Goal: Task Accomplishment & Management: Manage account settings

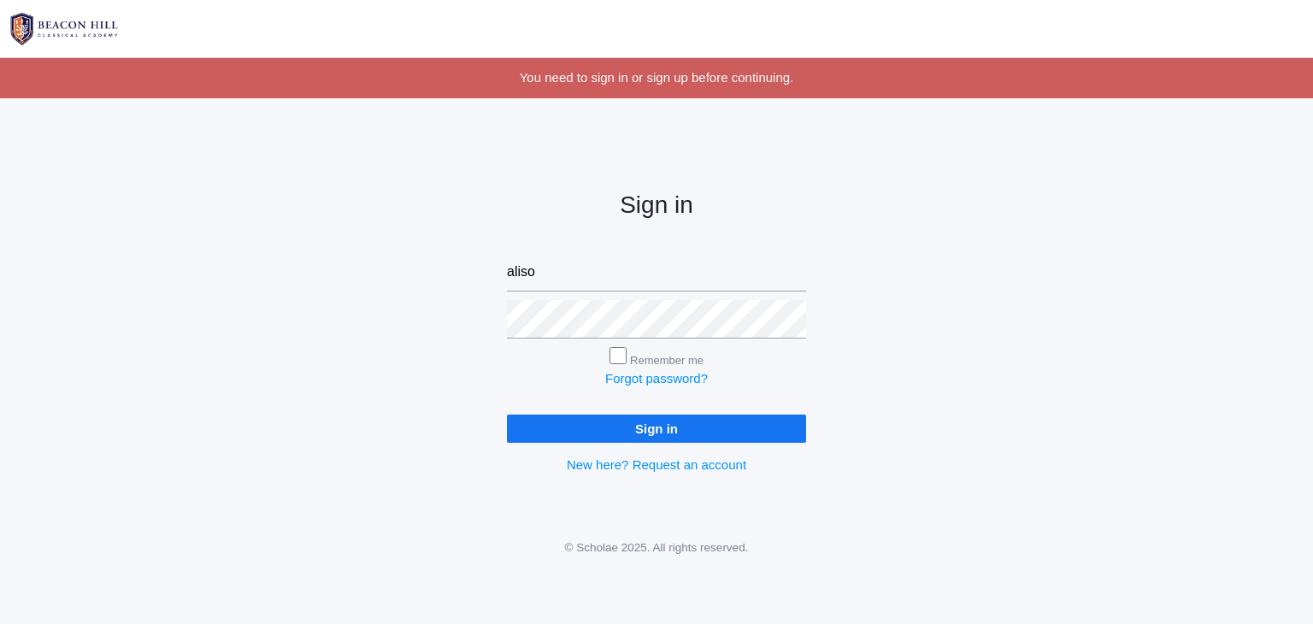
type input "[PERSON_NAME][EMAIL_ADDRESS][DOMAIN_NAME]"
click at [636, 433] on input "Sign in" at bounding box center [656, 429] width 299 height 28
click at [613, 359] on input "Remember me" at bounding box center [618, 355] width 17 height 17
checkbox input "true"
click at [637, 428] on input "Sign in" at bounding box center [656, 429] width 299 height 28
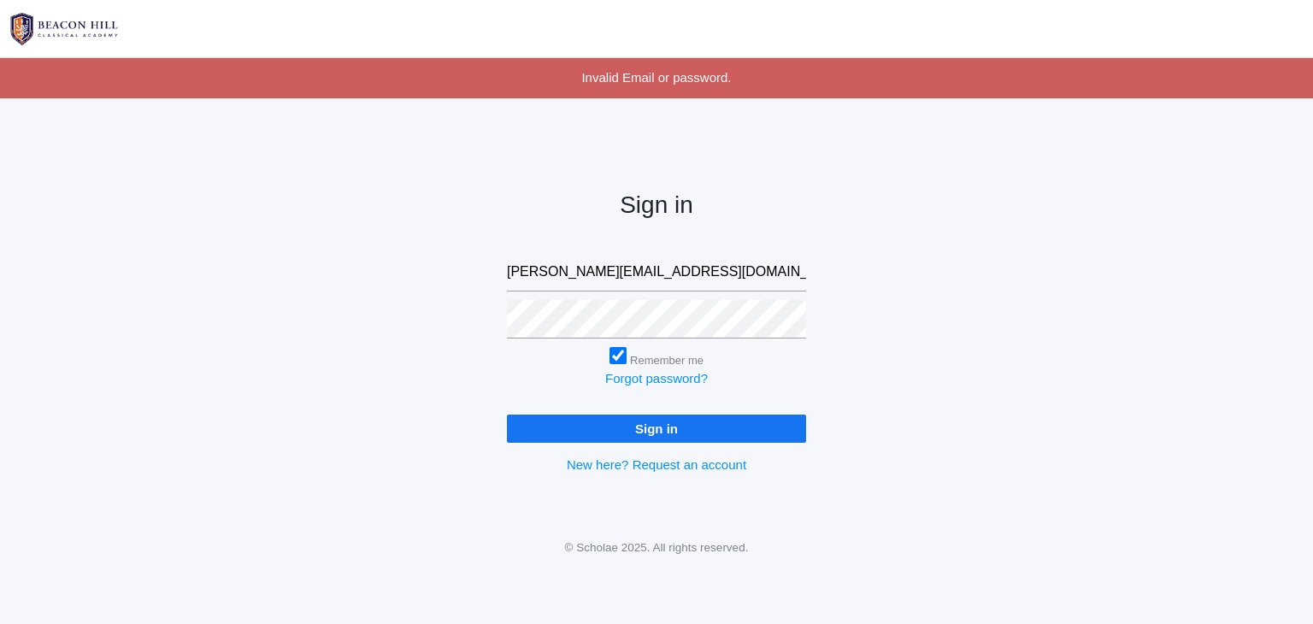
click at [634, 425] on input "Sign in" at bounding box center [656, 429] width 299 height 28
click at [731, 274] on input "[PERSON_NAME][EMAIL_ADDRESS][DOMAIN_NAME]" at bounding box center [656, 272] width 299 height 38
type input "a"
type input "littlelifecourseacademy@gmail.com"
click at [650, 434] on input "Sign in" at bounding box center [656, 429] width 299 height 28
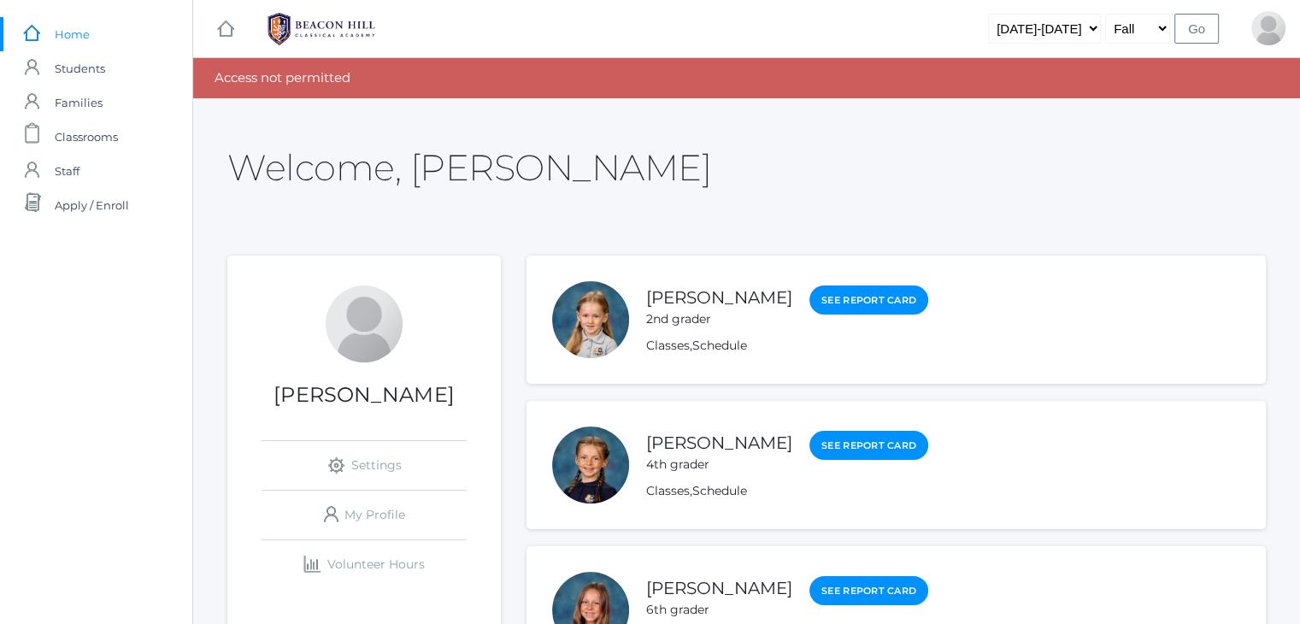
click at [503, 76] on div "Access not permitted" at bounding box center [746, 78] width 1107 height 40
